Goal: Task Accomplishment & Management: Use online tool/utility

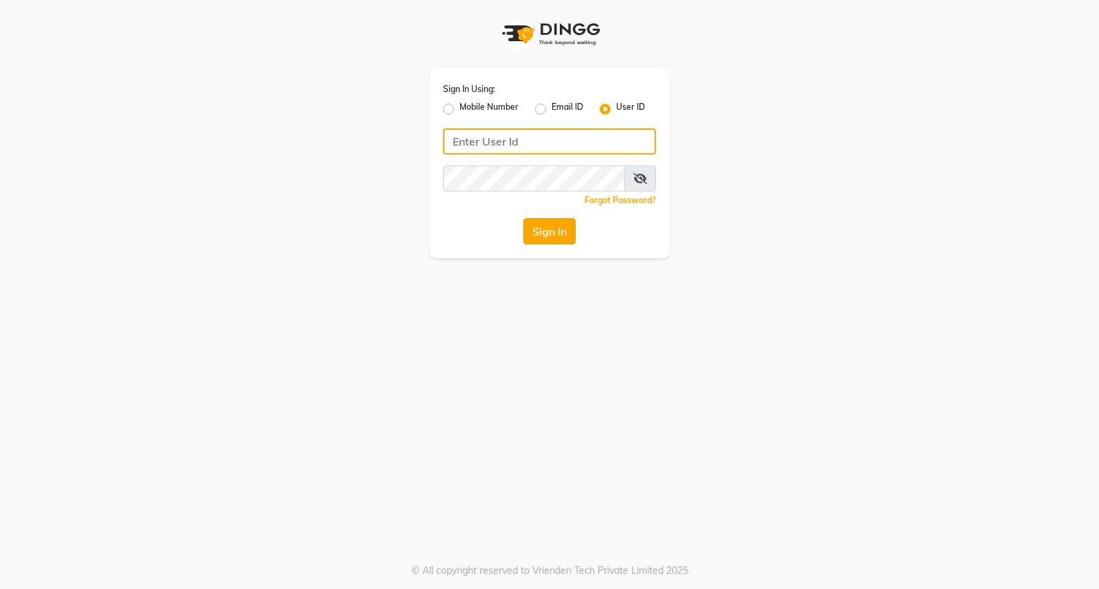
type input "thesalon123"
click at [546, 225] on button "Sign In" at bounding box center [549, 231] width 52 height 26
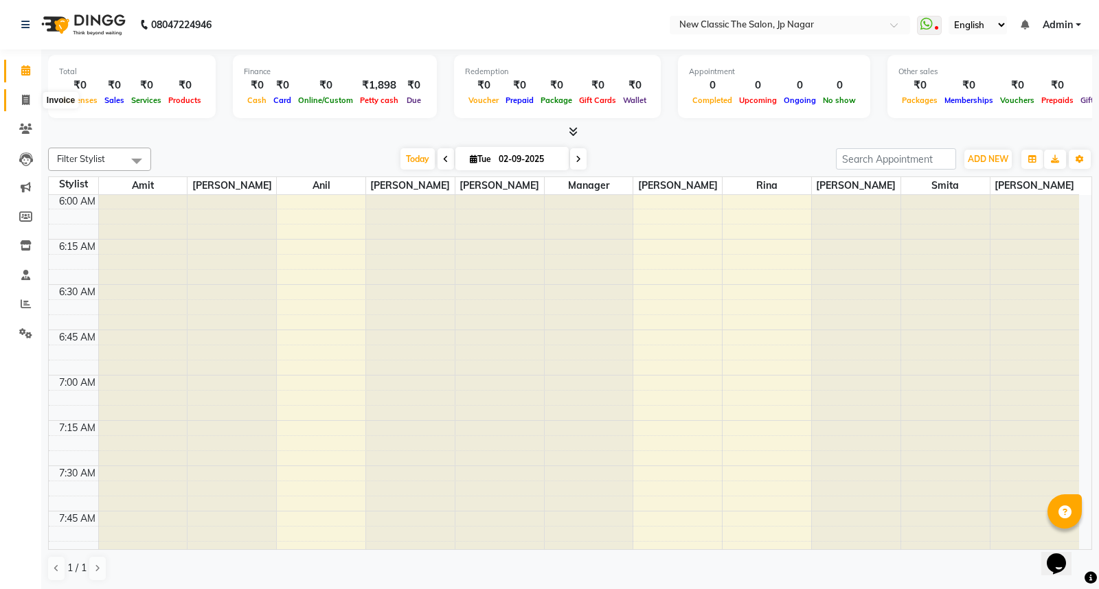
click at [19, 99] on span at bounding box center [26, 101] width 24 height 16
select select "4678"
select select "service"
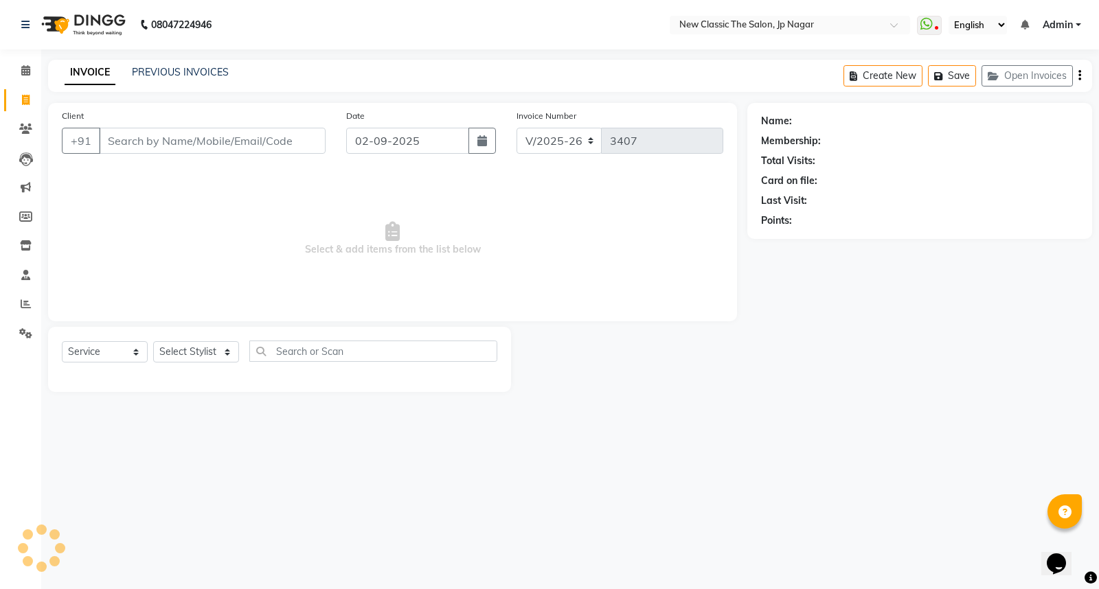
click at [238, 146] on input "Client" at bounding box center [212, 141] width 227 height 26
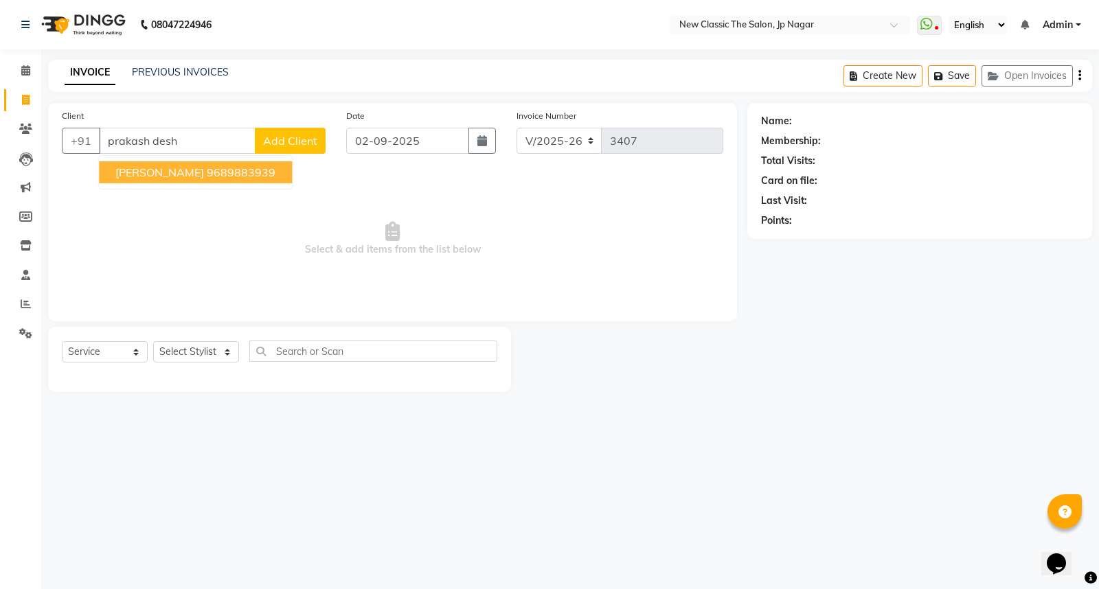
click at [147, 172] on span "[PERSON_NAME]" at bounding box center [159, 172] width 89 height 14
type input "9689883939"
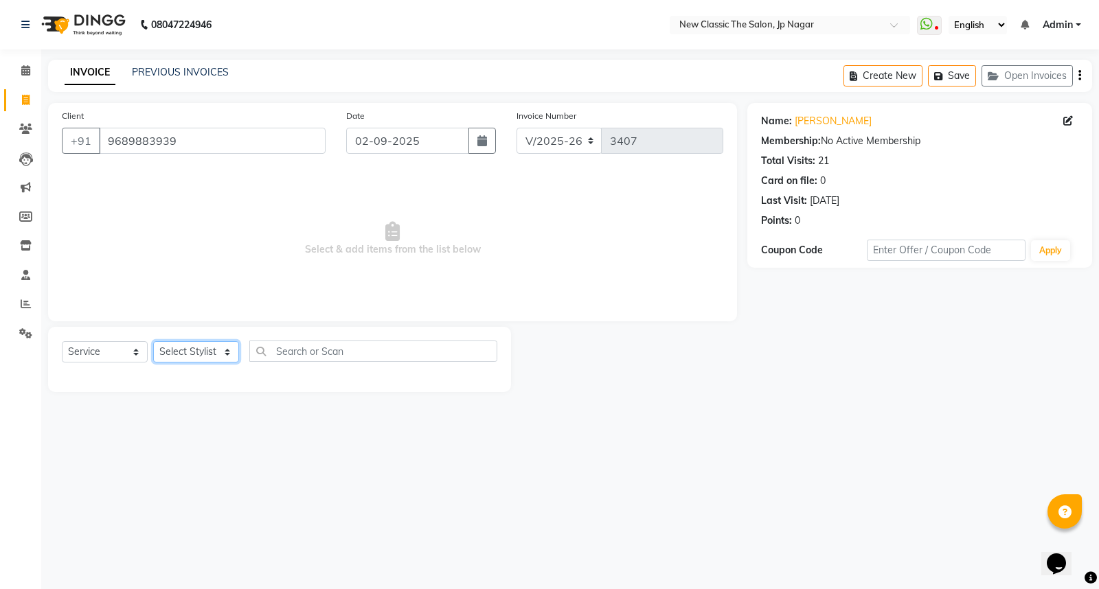
click at [189, 350] on select "Select Stylist Amit [PERSON_NAME] [PERSON_NAME] [PERSON_NAME] Manager [PERSON_N…" at bounding box center [196, 351] width 86 height 21
select select "27631"
click at [153, 342] on select "Select Stylist Amit [PERSON_NAME] [PERSON_NAME] [PERSON_NAME] Manager [PERSON_N…" at bounding box center [196, 351] width 86 height 21
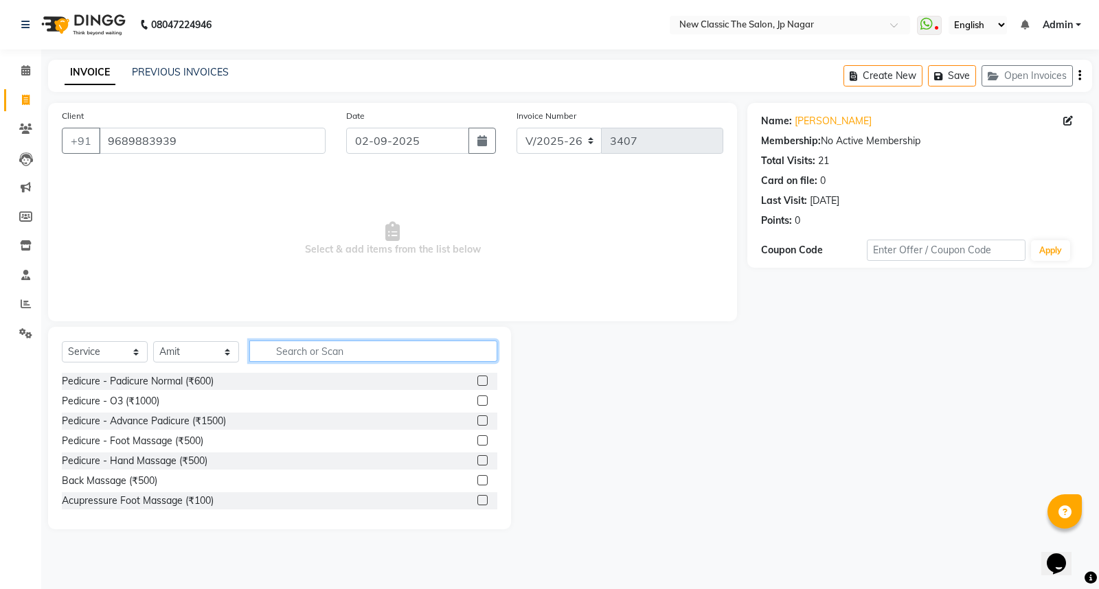
click at [290, 347] on input "text" at bounding box center [373, 351] width 248 height 21
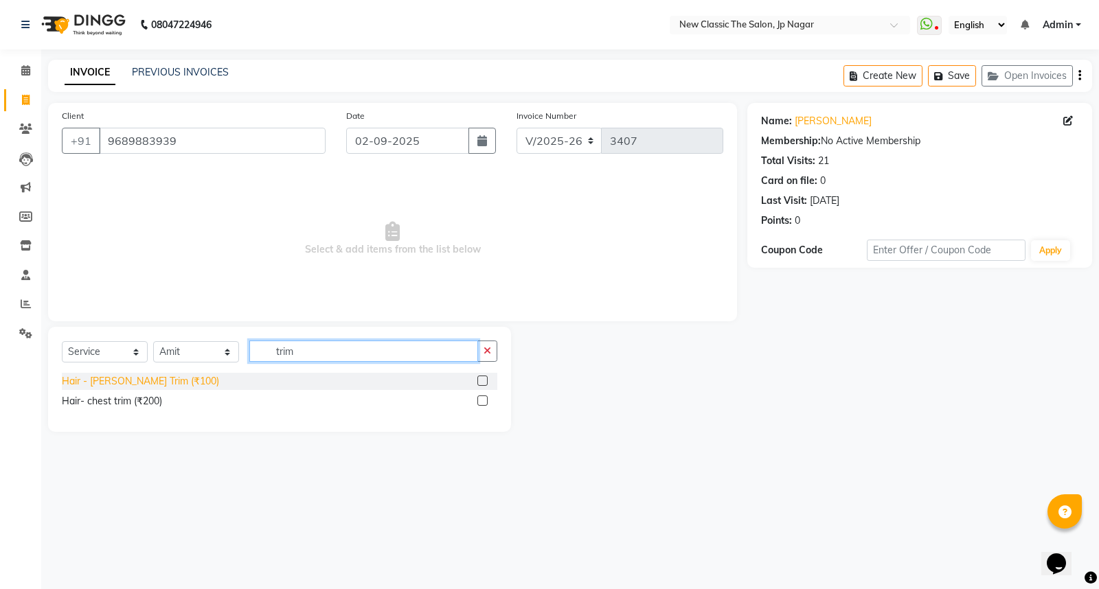
type input "trim"
click at [115, 381] on div "Hair - [PERSON_NAME] Trim (₹100)" at bounding box center [140, 381] width 157 height 14
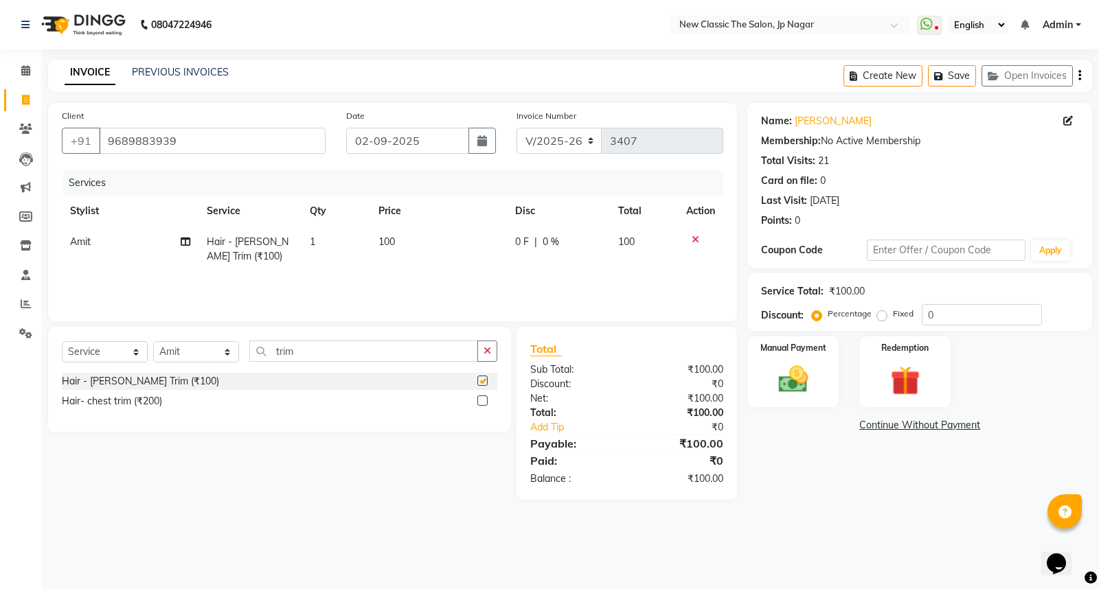
checkbox input "false"
click at [341, 349] on input "trim" at bounding box center [363, 351] width 229 height 21
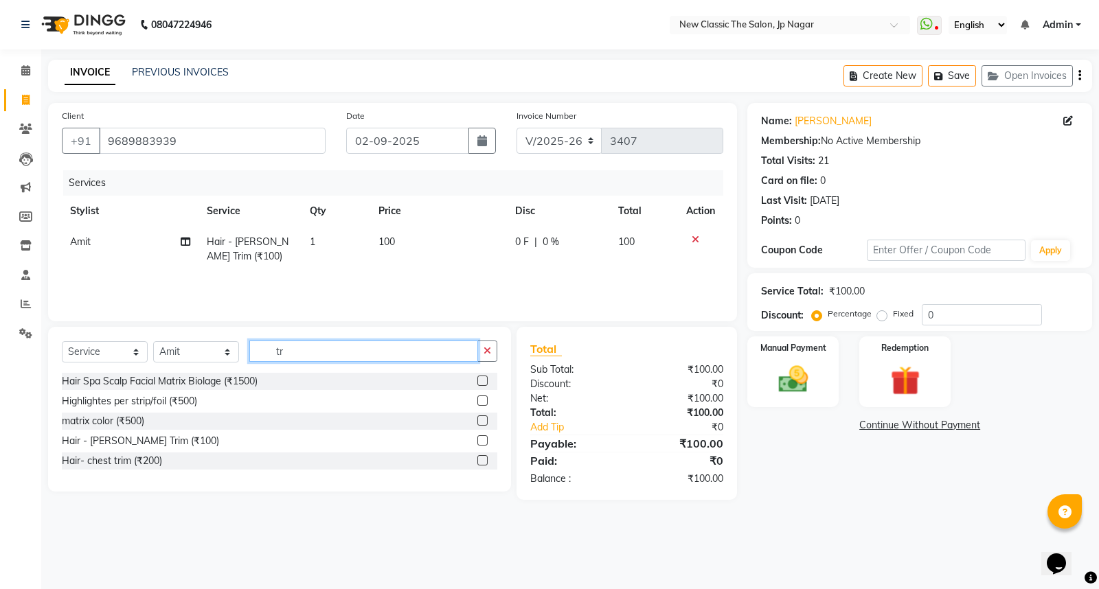
type input "t"
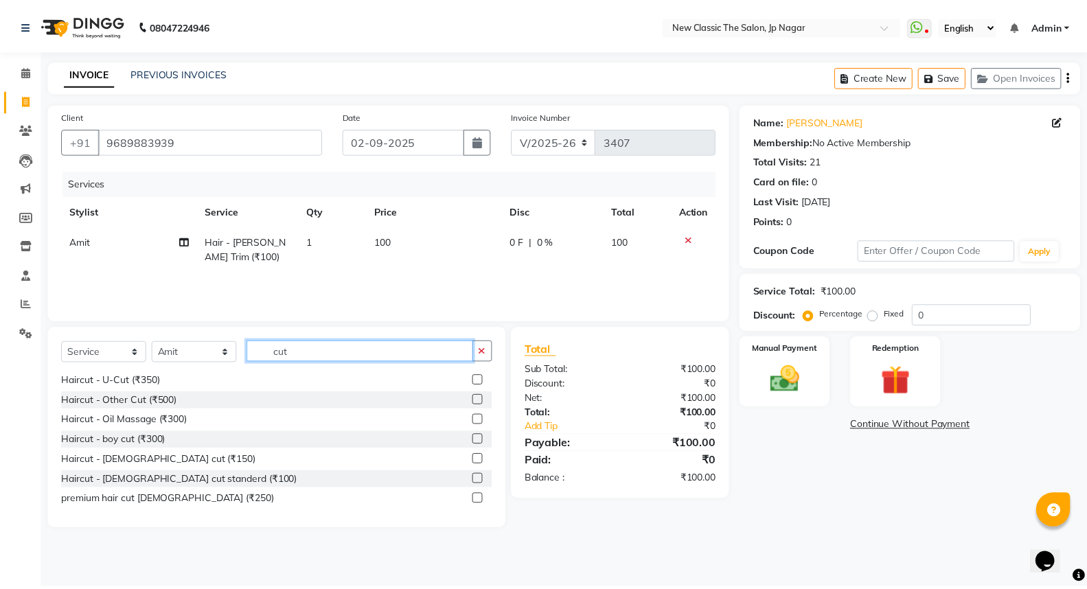
scroll to position [76, 0]
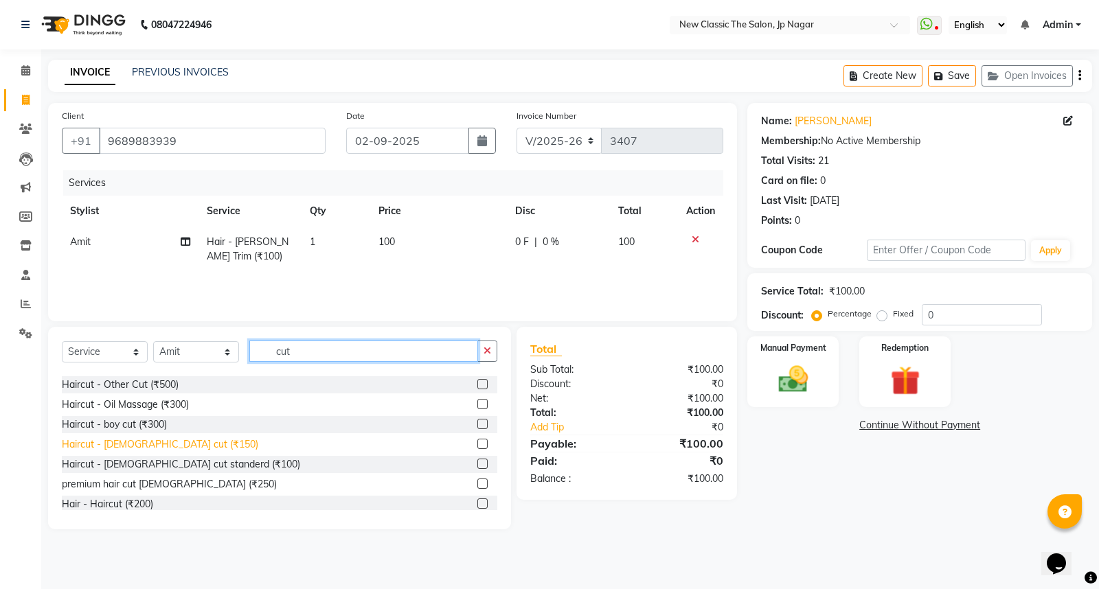
type input "cut"
click at [142, 448] on div "Haircut - [DEMOGRAPHIC_DATA] cut (₹150)" at bounding box center [160, 444] width 196 height 14
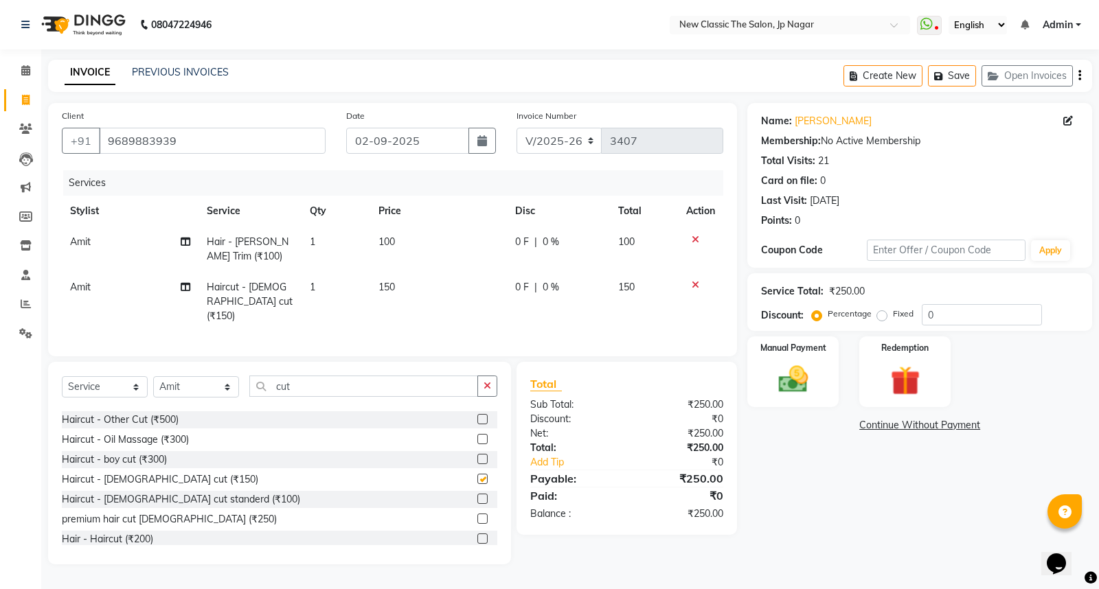
checkbox input "false"
click at [795, 387] on img at bounding box center [792, 379] width 49 height 35
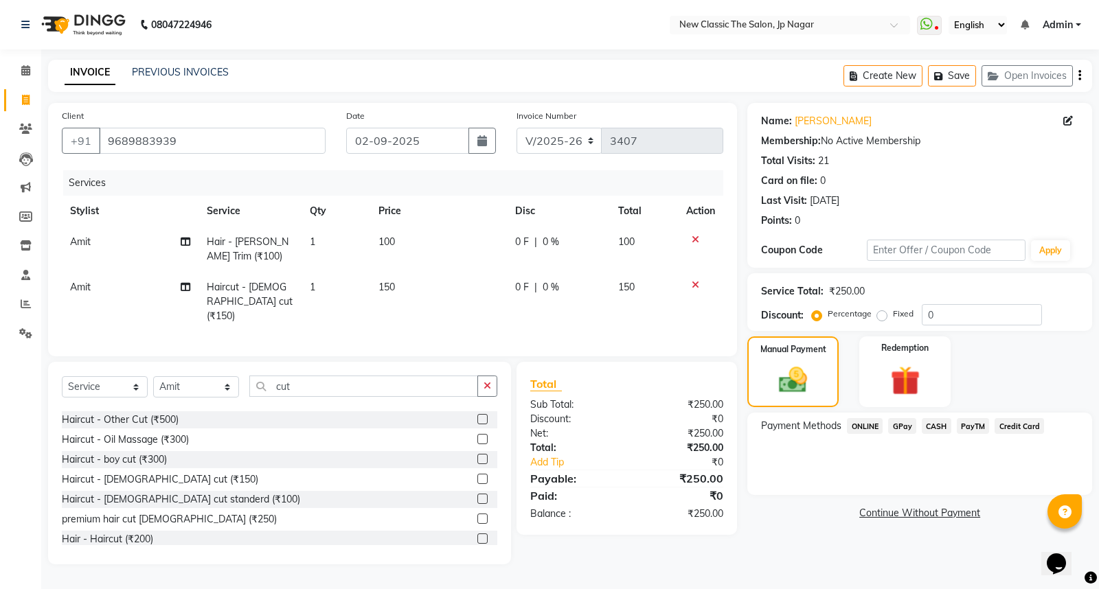
click at [928, 431] on span "CASH" at bounding box center [936, 426] width 30 height 16
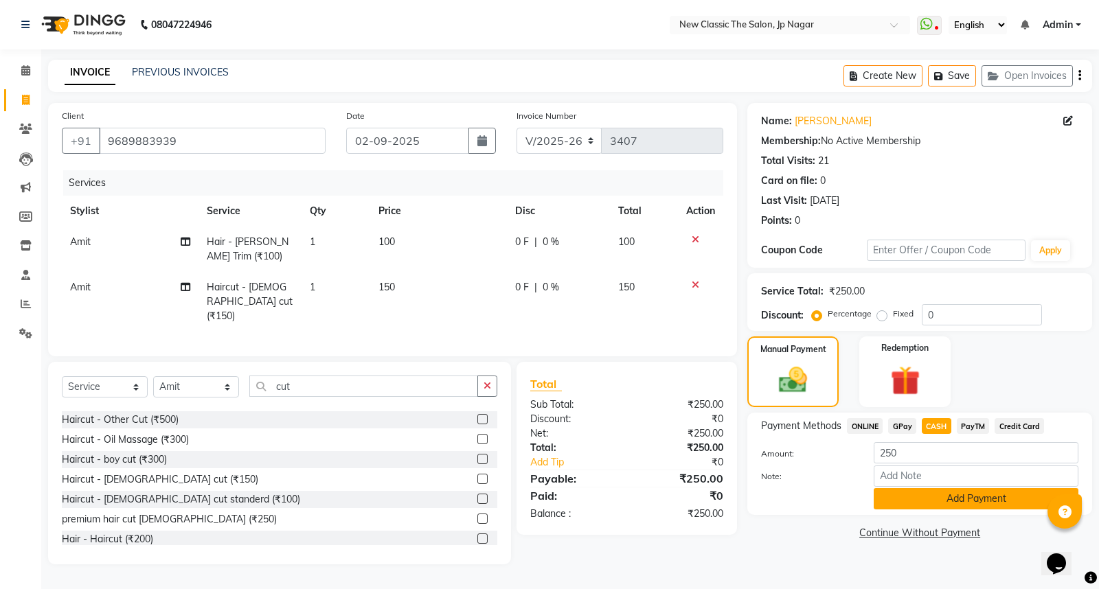
click at [939, 496] on button "Add Payment" at bounding box center [975, 498] width 205 height 21
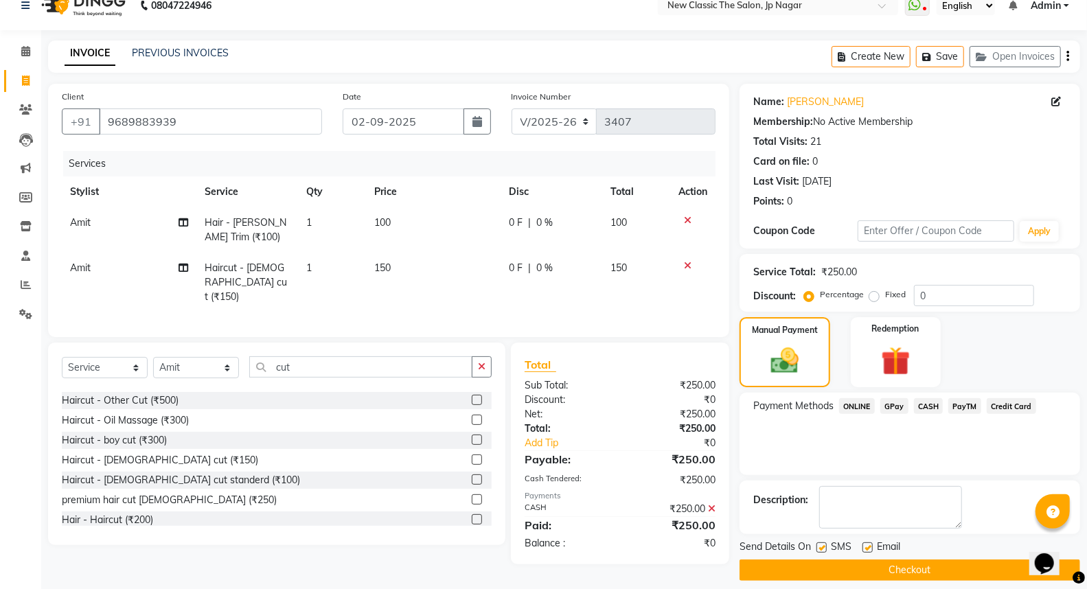
scroll to position [31, 0]
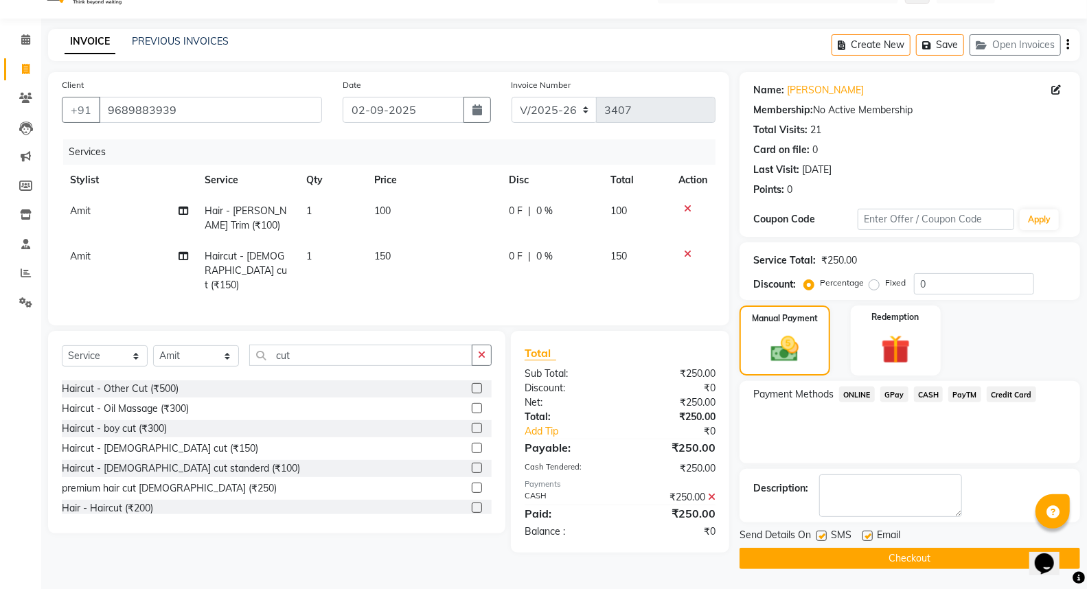
click at [902, 560] on button "Checkout" at bounding box center [910, 558] width 341 height 21
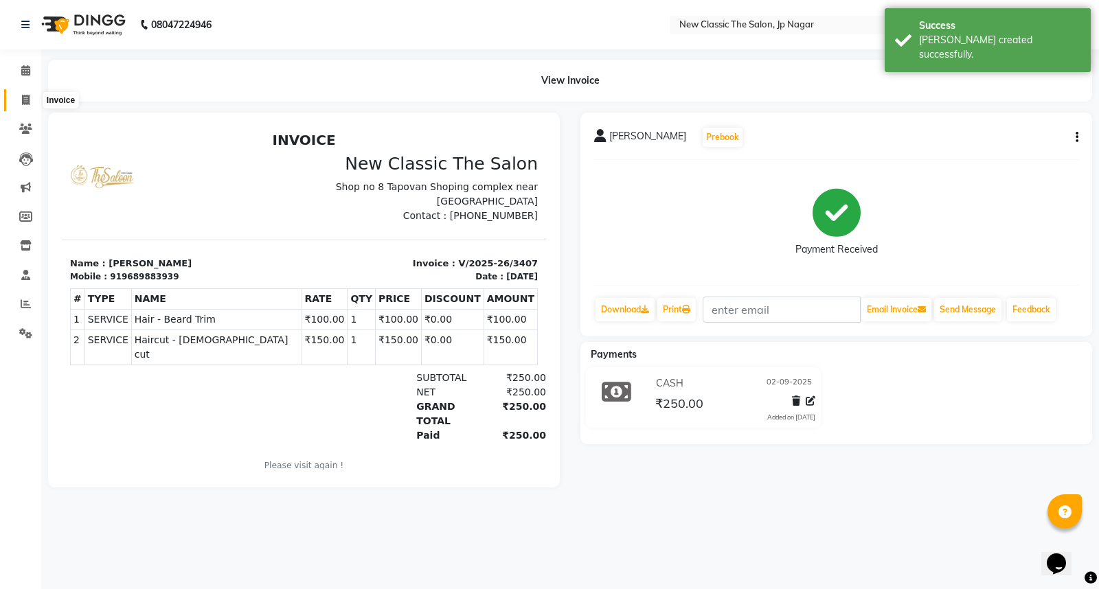
click at [22, 99] on icon at bounding box center [26, 100] width 8 height 10
select select "service"
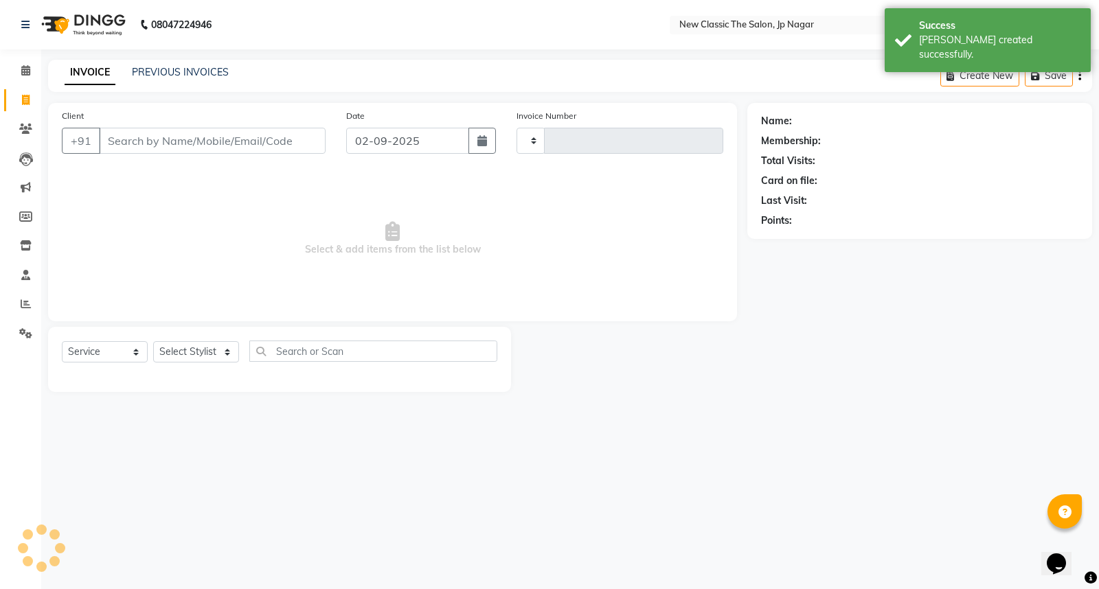
type input "3408"
select select "4678"
click at [150, 147] on input "Client" at bounding box center [212, 141] width 227 height 26
type input "a"
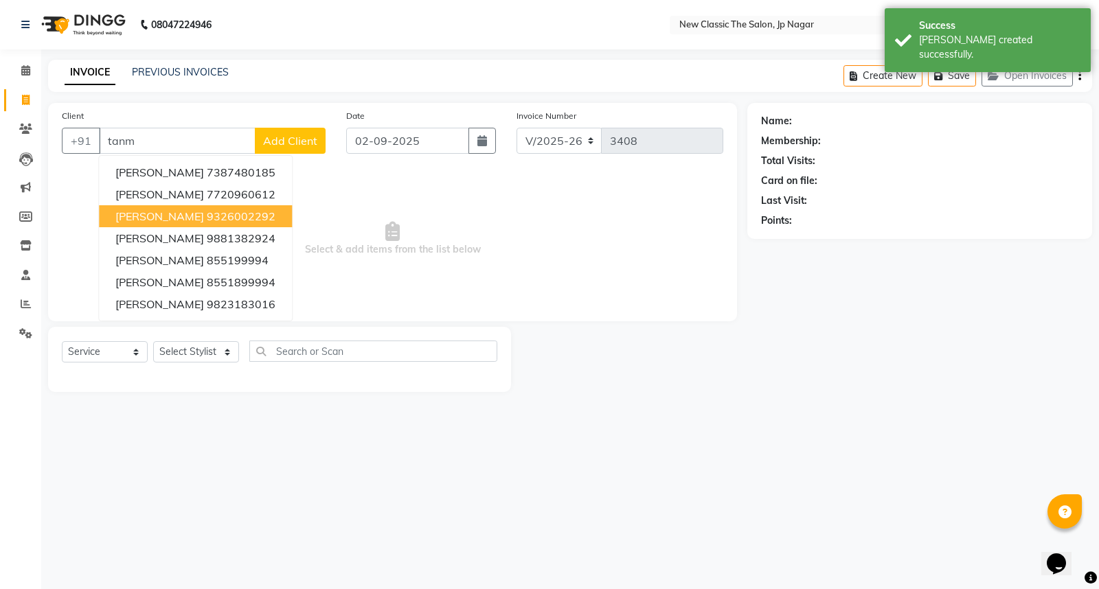
click at [184, 211] on span "[PERSON_NAME]" at bounding box center [159, 216] width 89 height 14
type input "9326002292"
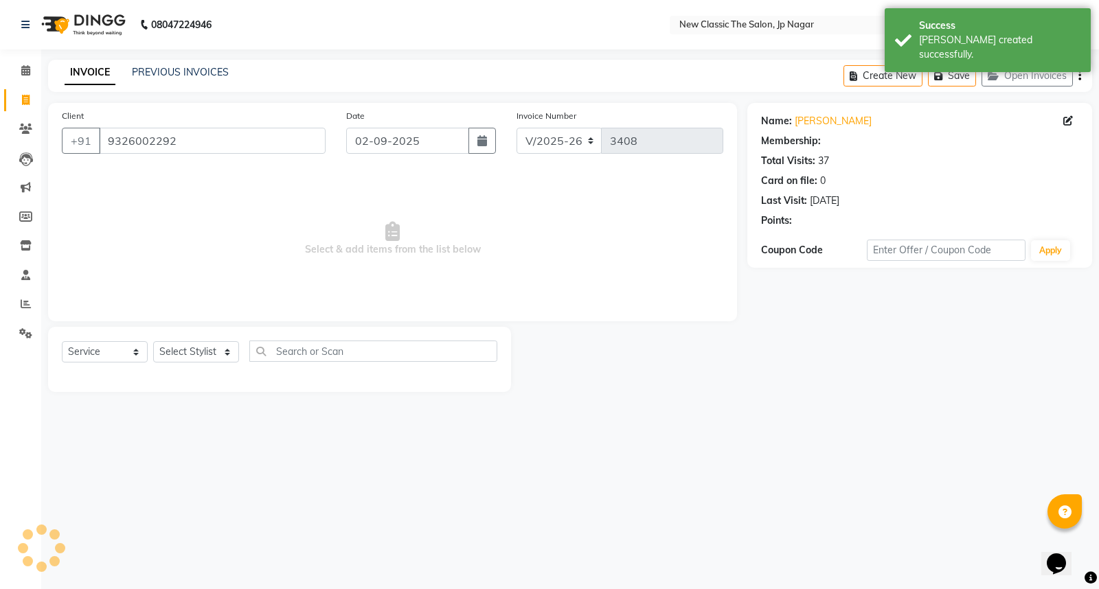
select select "1: Object"
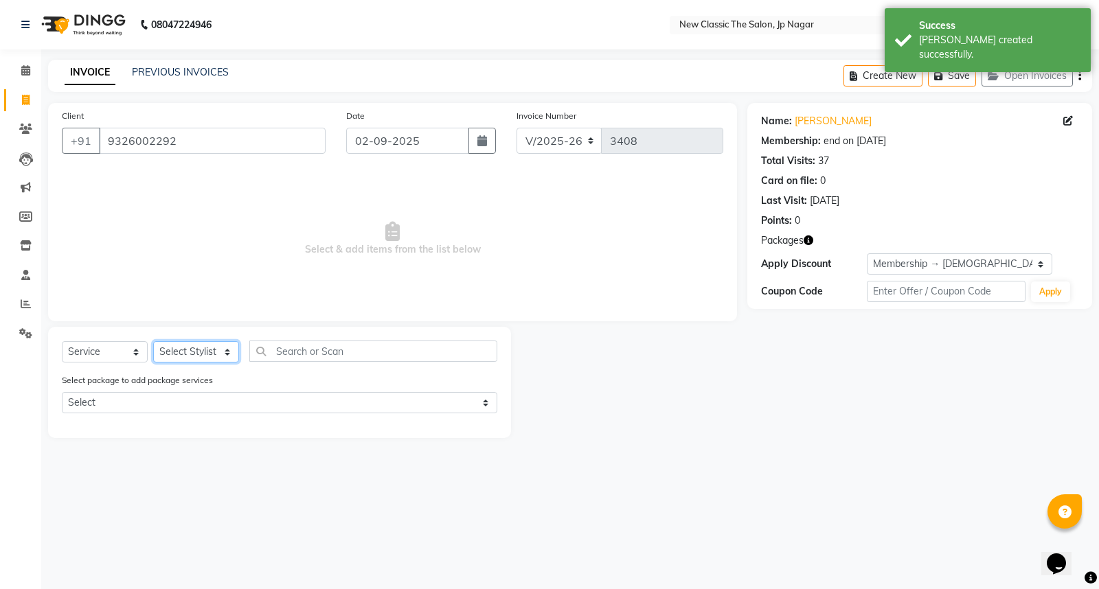
click at [199, 351] on select "Select Stylist Amit [PERSON_NAME] [PERSON_NAME] [PERSON_NAME] Manager [PERSON_N…" at bounding box center [196, 351] width 86 height 21
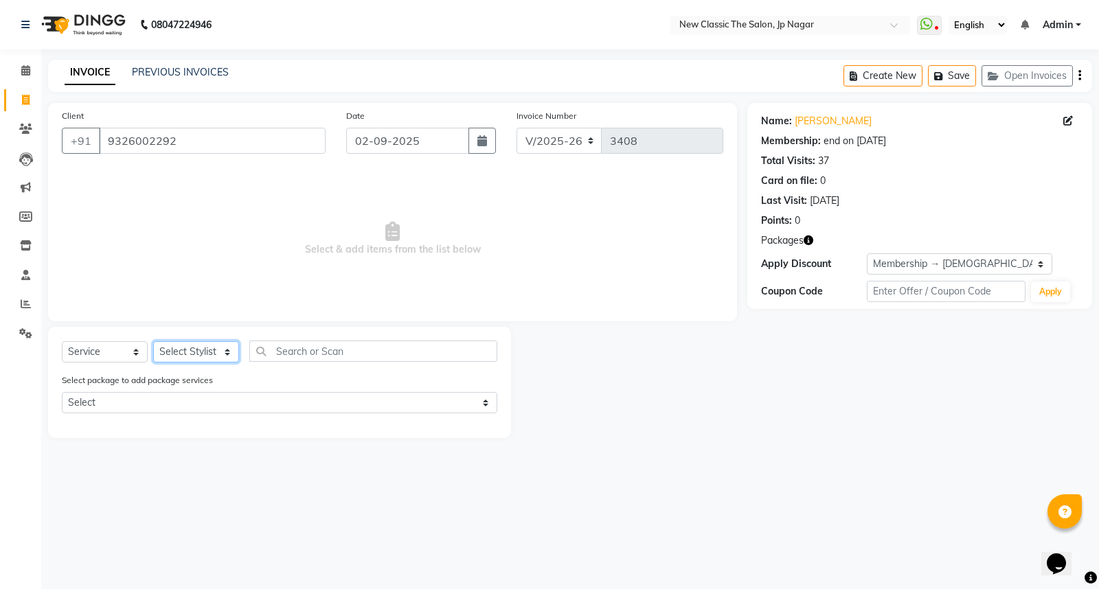
select select "27632"
click at [153, 342] on select "Select Stylist Amit [PERSON_NAME] [PERSON_NAME] [PERSON_NAME] Manager [PERSON_N…" at bounding box center [196, 351] width 86 height 21
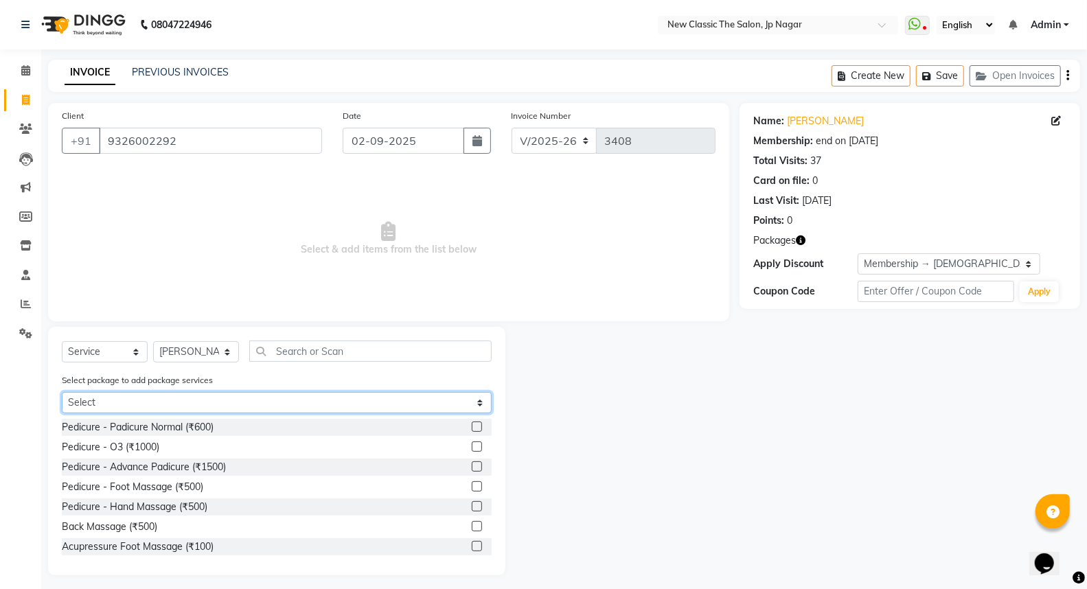
click at [144, 396] on select "Select [DEMOGRAPHIC_DATA] membership 1200" at bounding box center [277, 402] width 430 height 21
select select "1: Object"
click at [62, 392] on select "Select [DEMOGRAPHIC_DATA] membership 1200" at bounding box center [277, 402] width 430 height 21
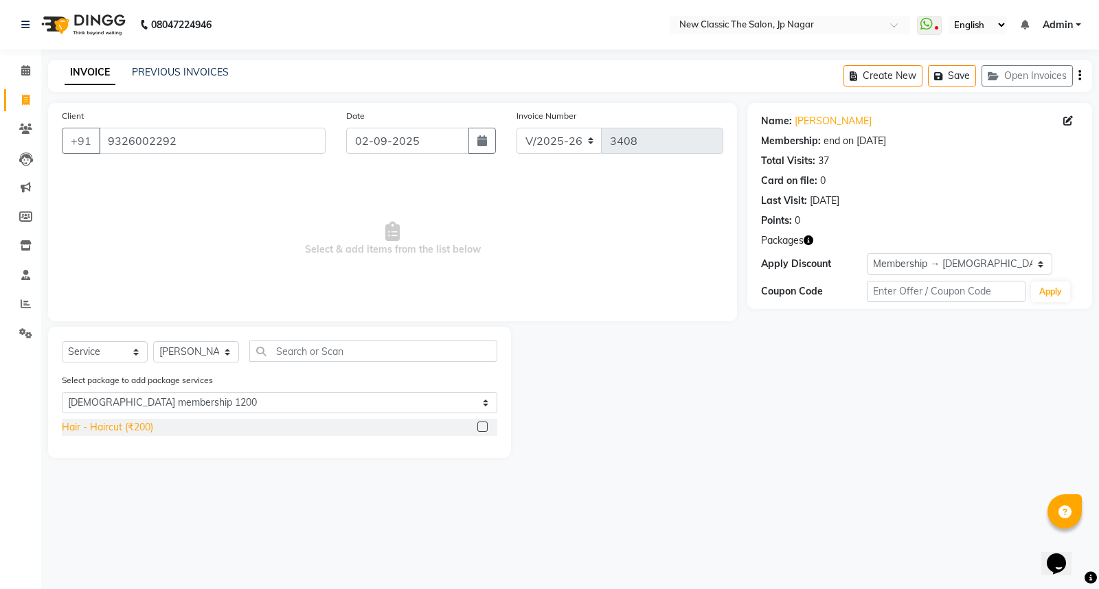
click at [125, 420] on div "Hair - Haircut (₹200)" at bounding box center [107, 427] width 91 height 14
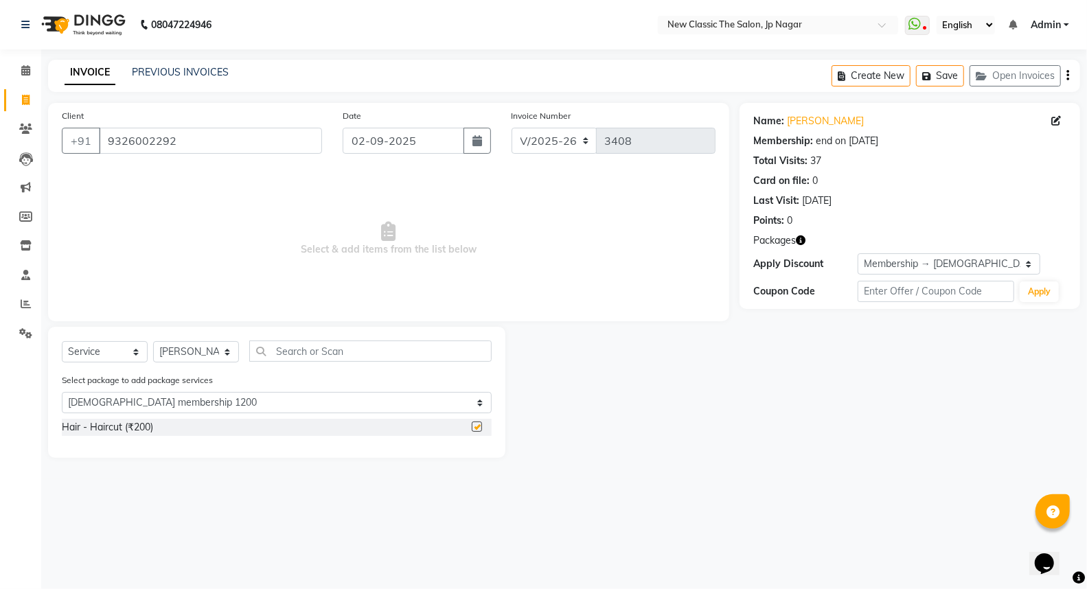
checkbox input "false"
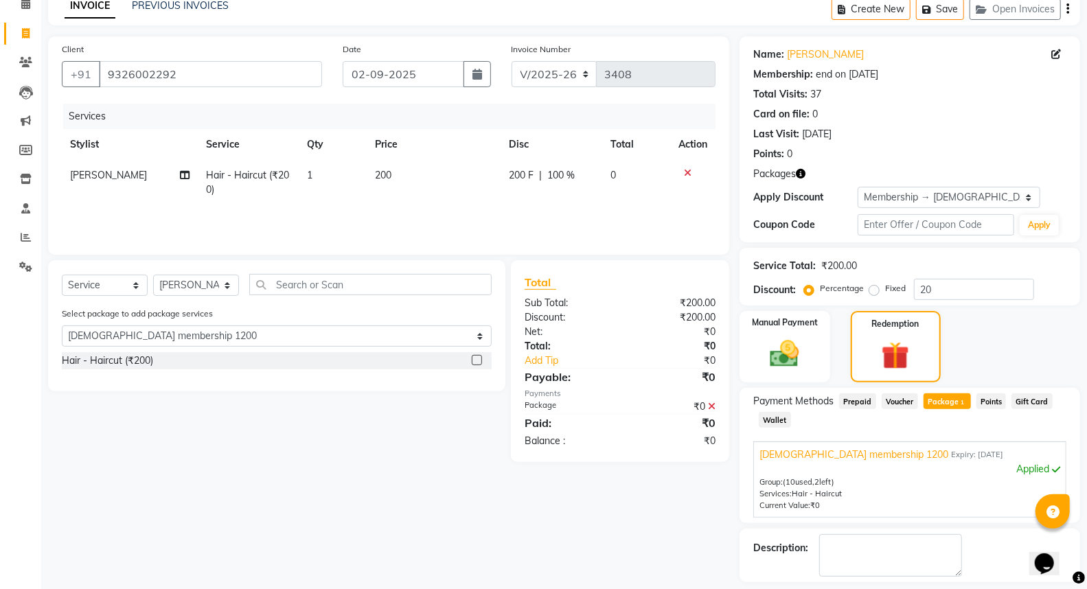
scroll to position [126, 0]
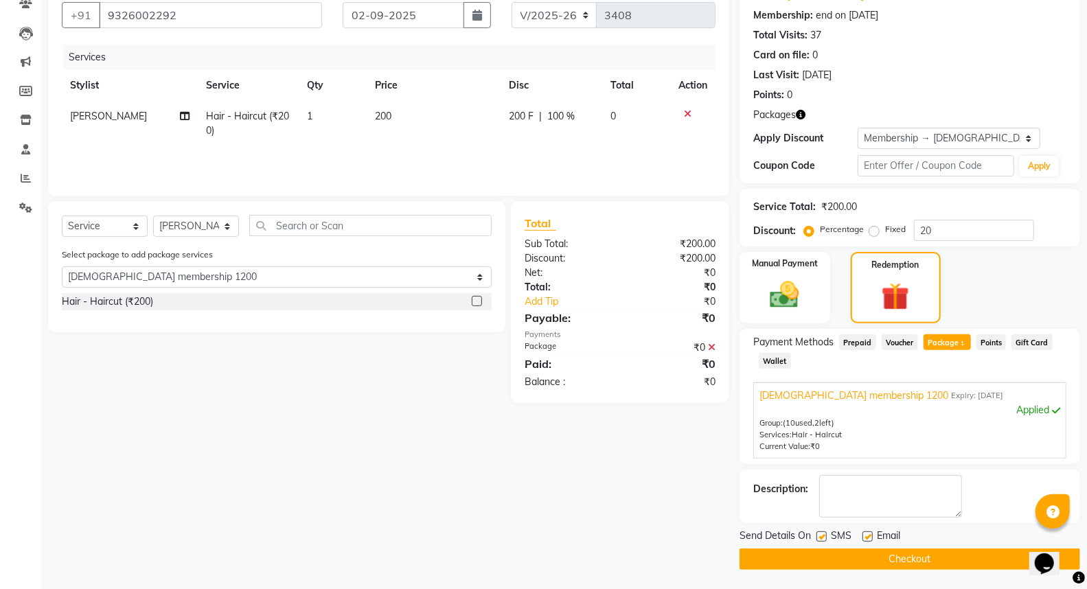
click at [891, 551] on button "Checkout" at bounding box center [910, 559] width 341 height 21
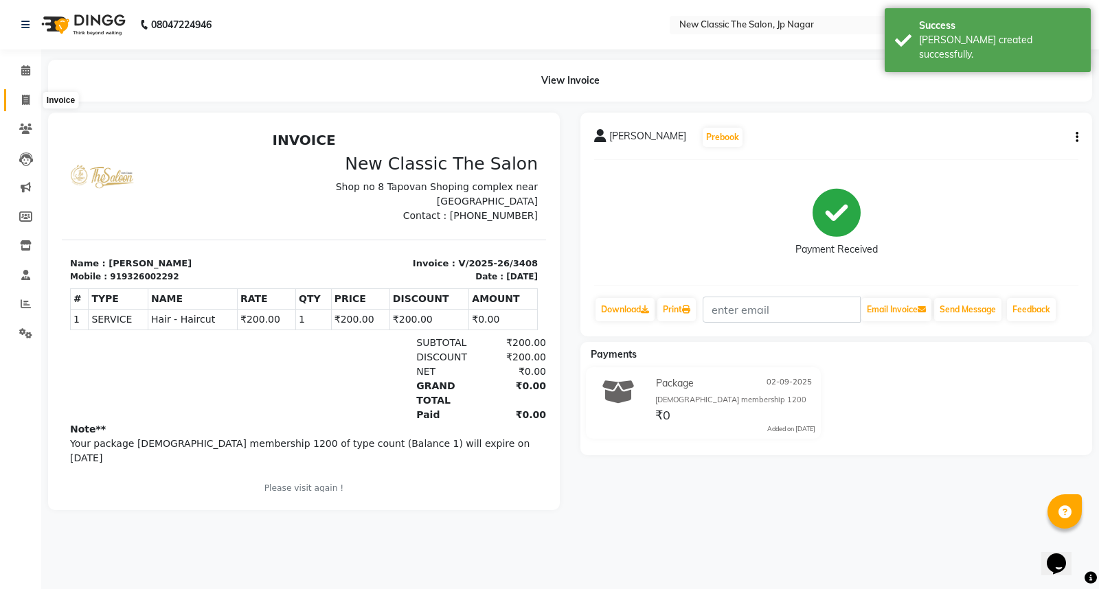
click at [24, 95] on icon at bounding box center [26, 100] width 8 height 10
select select "4678"
select select "service"
